Goal: Transaction & Acquisition: Purchase product/service

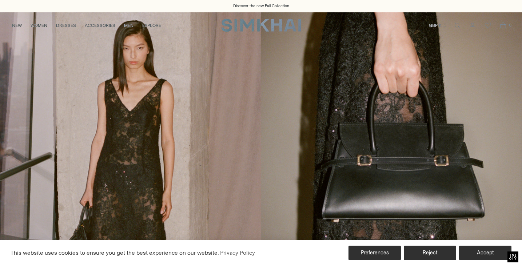
click at [367, 252] on button "Preferences" at bounding box center [374, 253] width 52 height 15
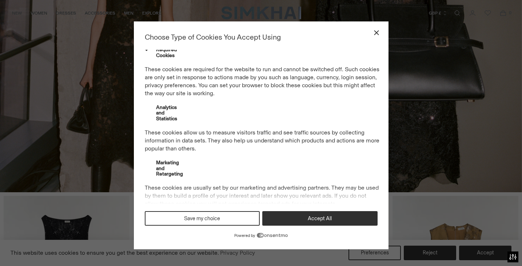
scroll to position [15, 0]
click at [150, 121] on label "Analytics and Statistics" at bounding box center [160, 113] width 30 height 17
click at [148, 116] on span "cookies preferences popup" at bounding box center [147, 114] width 5 height 5
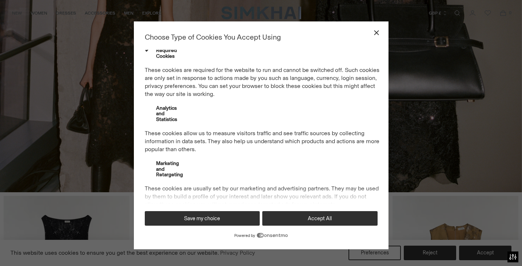
click at [212, 219] on button "Save my choice" at bounding box center [202, 218] width 115 height 15
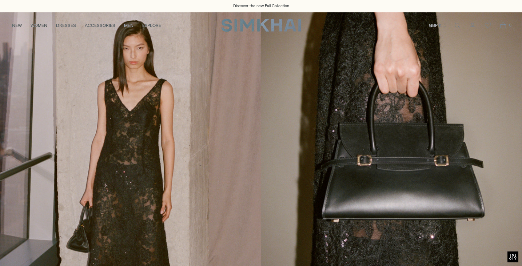
scroll to position [0, 0]
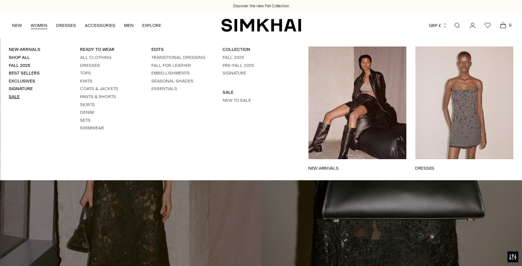
click at [12, 95] on link "Sale" at bounding box center [14, 96] width 11 height 5
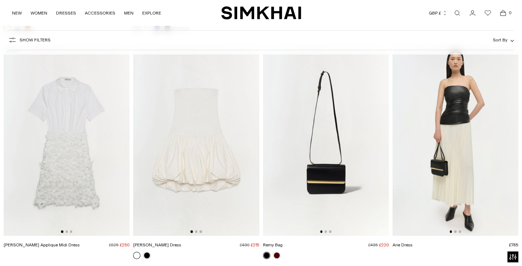
scroll to position [290, 0]
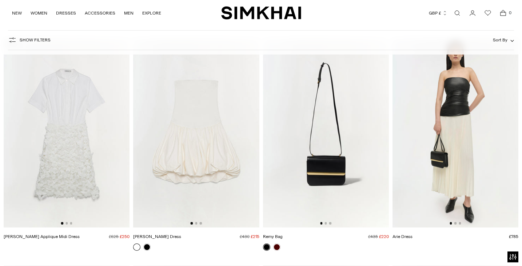
click at [63, 149] on img at bounding box center [67, 133] width 126 height 189
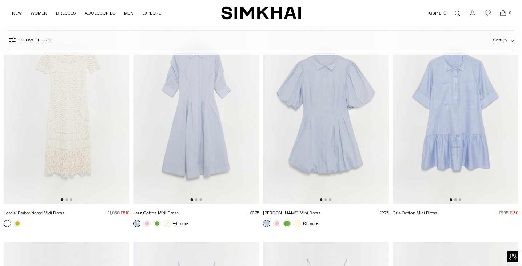
scroll to position [5175, 0]
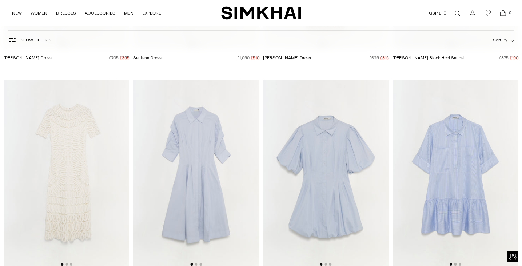
click at [204, 186] on img at bounding box center [196, 174] width 126 height 189
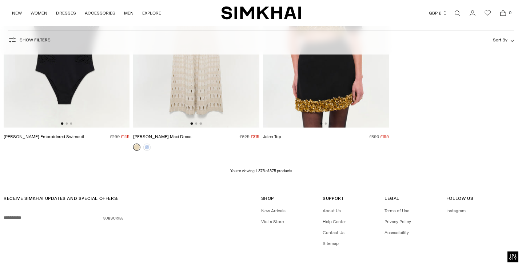
scroll to position [21080, 0]
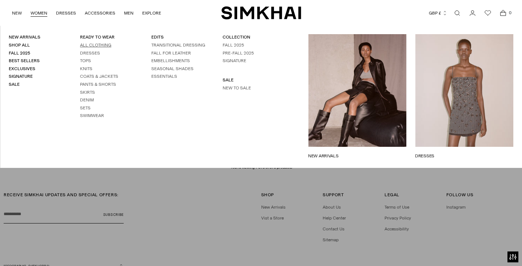
click at [89, 45] on link "All Clothing" at bounding box center [95, 45] width 31 height 5
